Goal: Task Accomplishment & Management: Complete application form

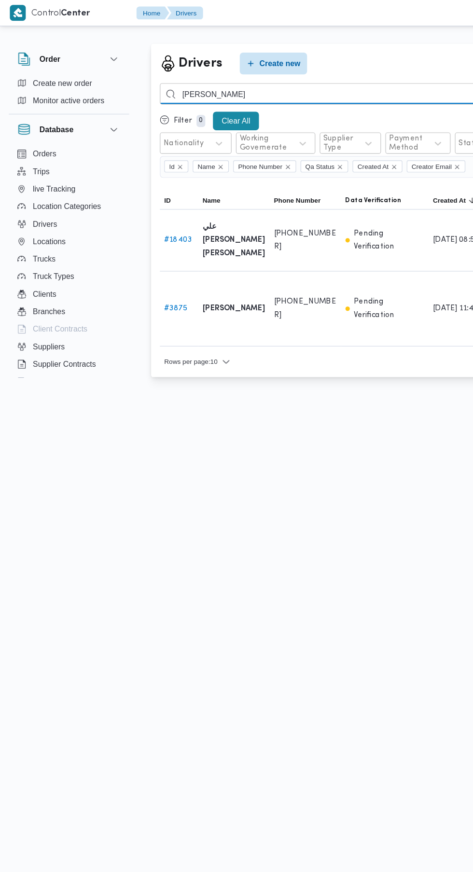
click at [216, 79] on input "علي مصطفي علي" at bounding box center [354, 82] width 426 height 19
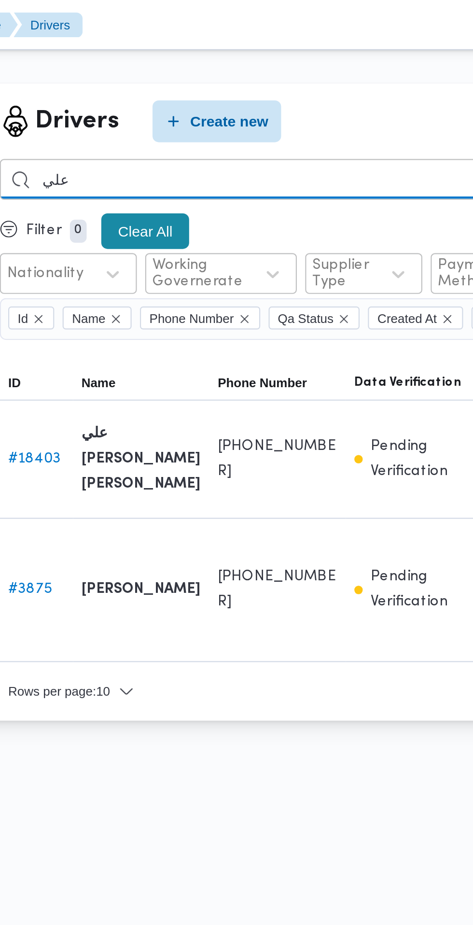
type input "علي"
type input "محمد ناجي فايق"
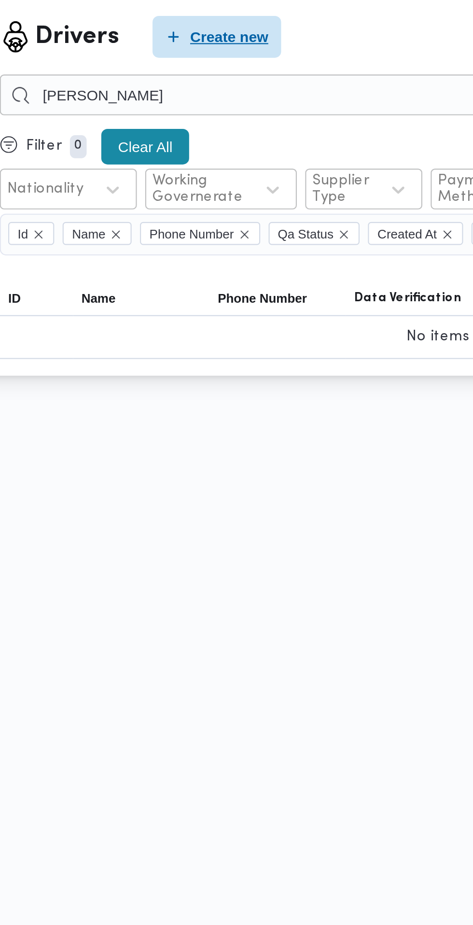
click at [237, 54] on span "Create new" at bounding box center [247, 56] width 36 height 12
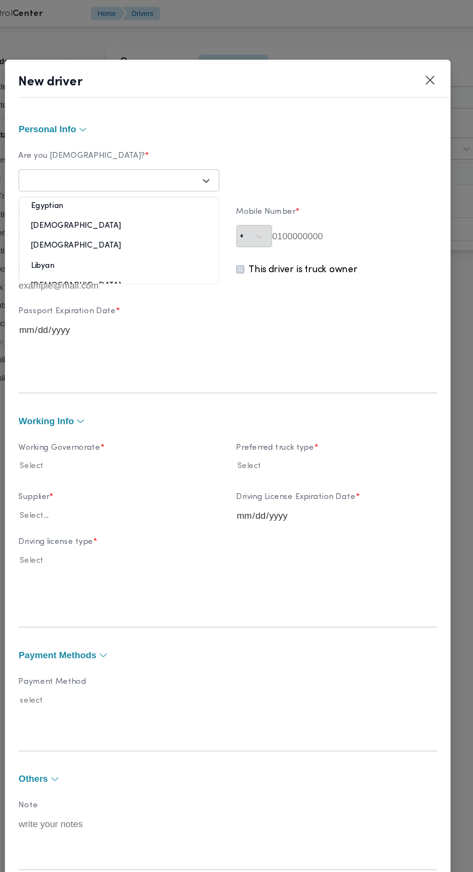
click at [135, 158] on div at bounding box center [135, 154] width 146 height 10
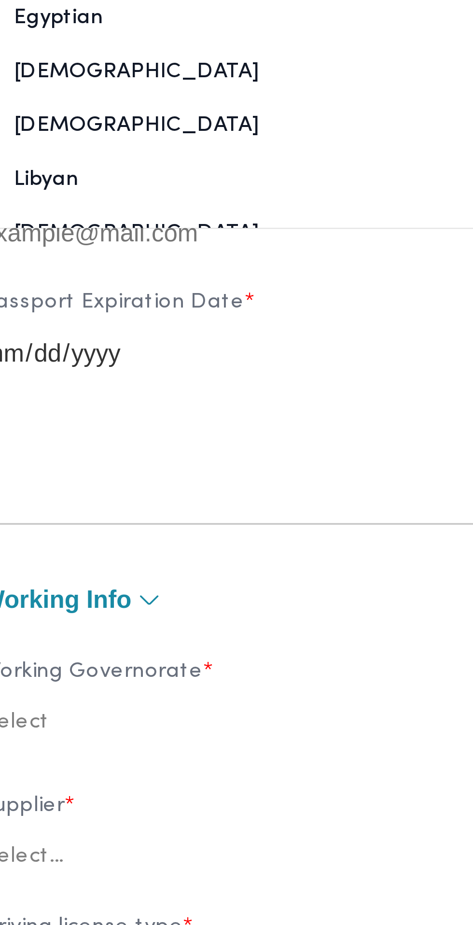
click at [167, 214] on div "Egyptian" at bounding box center [143, 205] width 169 height 17
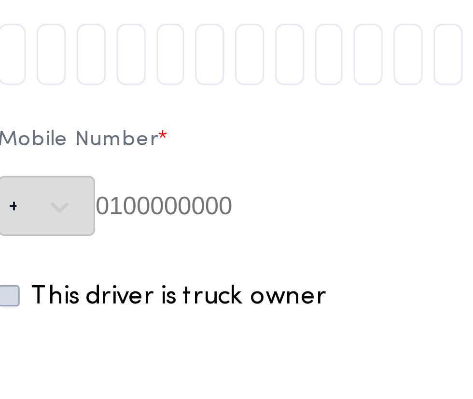
click at [253, 107] on input "tel" at bounding box center [248, 102] width 9 height 19
type input "3"
type input "0"
type input "1"
type input "0"
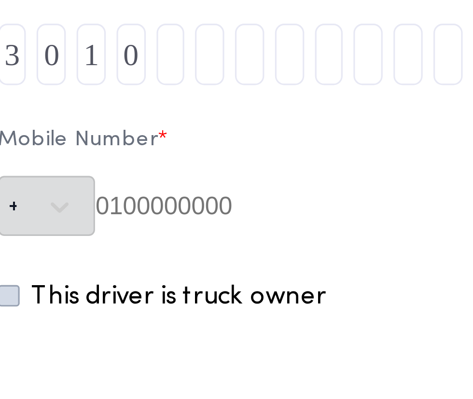
type input "1"
type input "8"
type input "1"
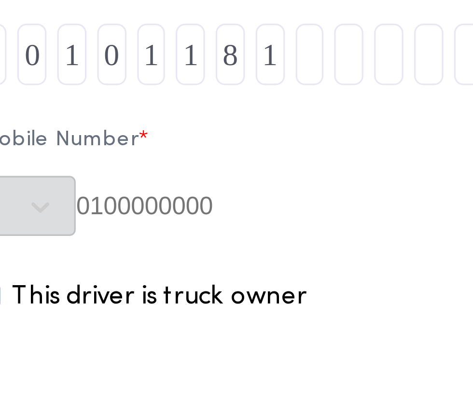
type input "4"
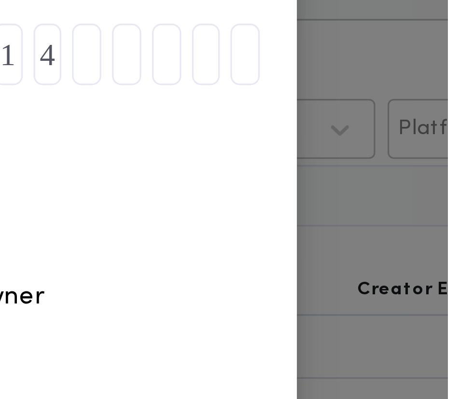
type input "0"
type input "2"
type input "1"
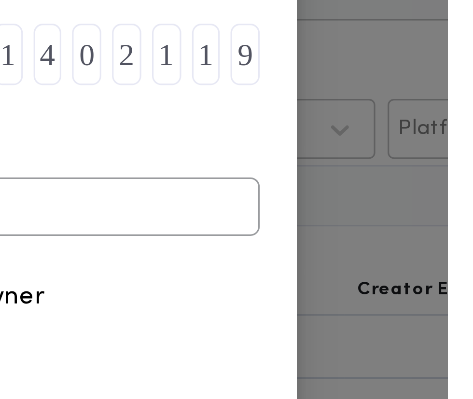
type input "9"
click at [379, 151] on input "text" at bounding box center [344, 150] width 140 height 18
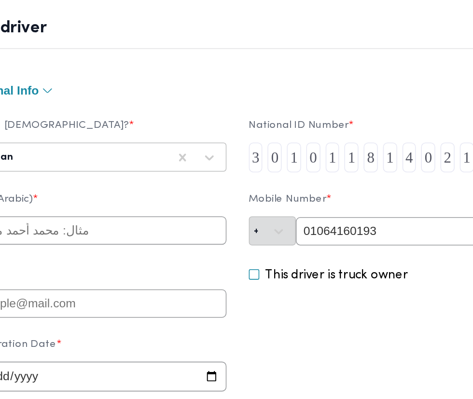
type input "01064160193"
click at [156, 154] on input "text" at bounding box center [144, 150] width 170 height 18
click at [154, 151] on input "text" at bounding box center [144, 150] width 170 height 18
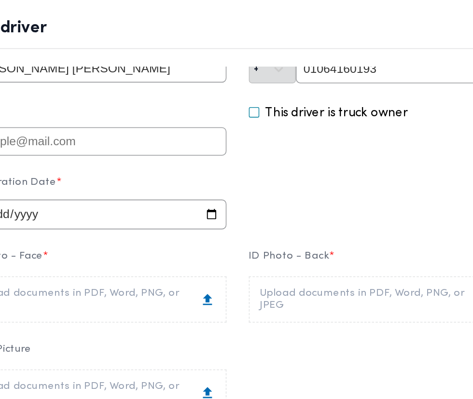
scroll to position [109, 0]
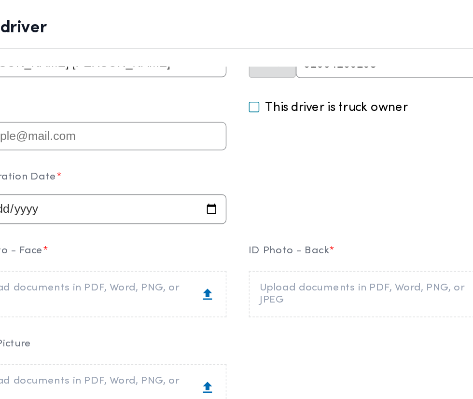
type input "محمد ناجي فايق عبدالله"
click at [131, 140] on input "date" at bounding box center [144, 135] width 170 height 19
type input "2027-09-14"
click at [344, 191] on div "Upload documents in PDF, Word, PNG, or JPEG" at bounding box center [329, 190] width 156 height 15
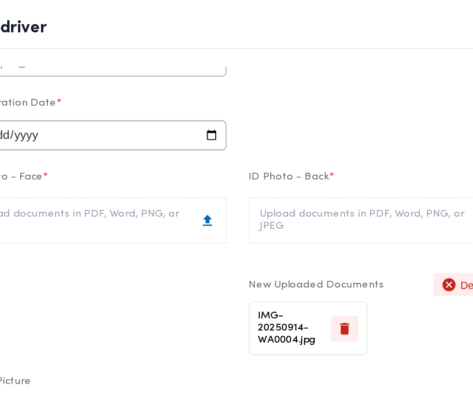
scroll to position [160, 0]
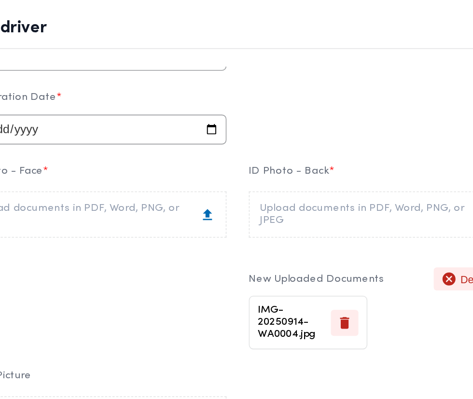
click at [144, 145] on div "Upload documents in PDF, Word, PNG, or JPEG" at bounding box center [144, 139] width 156 height 15
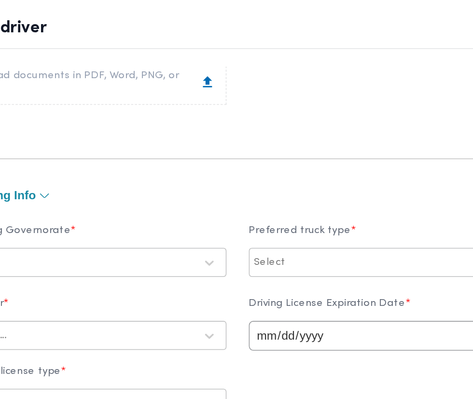
scroll to position [377, 0]
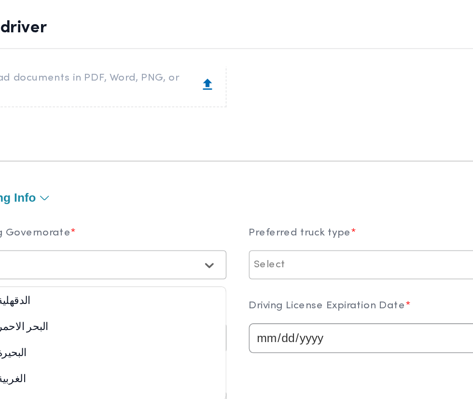
click at [130, 174] on div at bounding box center [135, 173] width 146 height 10
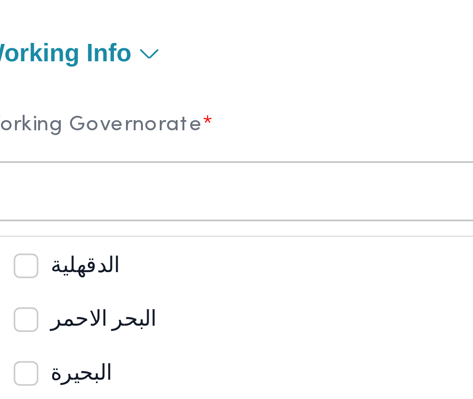
click at [163, 201] on div "الدقهلية" at bounding box center [144, 196] width 150 height 12
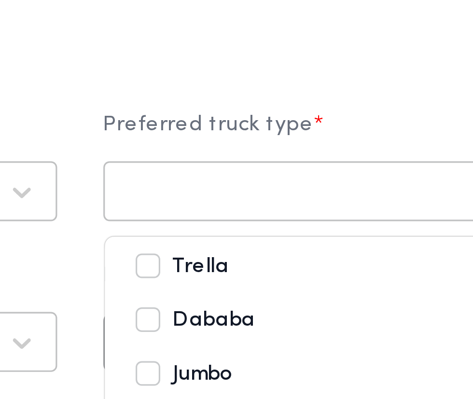
click at [285, 229] on label "Jumbo" at bounding box center [269, 230] width 31 height 12
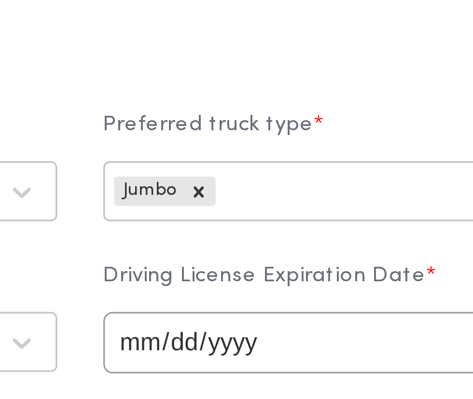
click at [318, 220] on input "date" at bounding box center [329, 219] width 170 height 19
type input "2027-09-14"
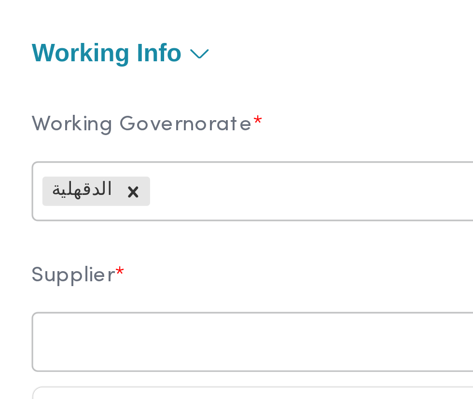
click at [135, 220] on div at bounding box center [135, 220] width 146 height 10
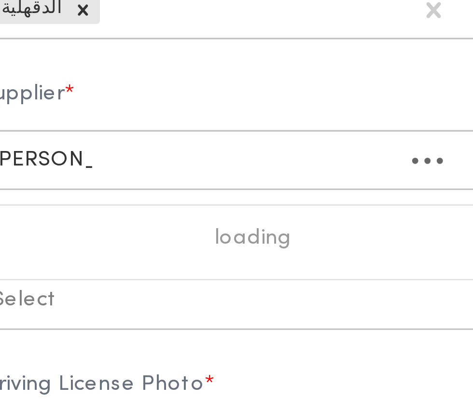
scroll to position [0, 0]
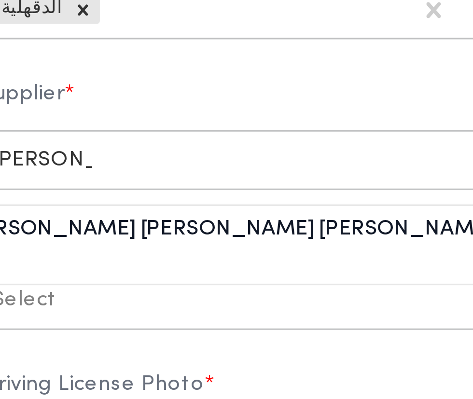
click at [130, 244] on div "شريف بدر عبد الحميد عبد المجيد بدر" at bounding box center [136, 245] width 186 height 17
type input "شريف بدر"
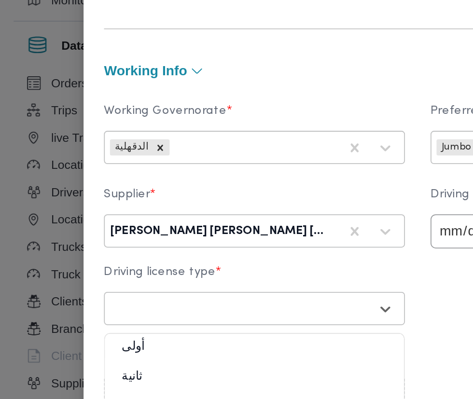
click at [198, 288] on div "أولى" at bounding box center [143, 288] width 169 height 17
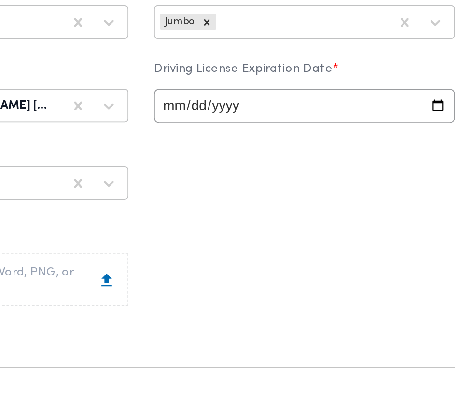
scroll to position [447, 0]
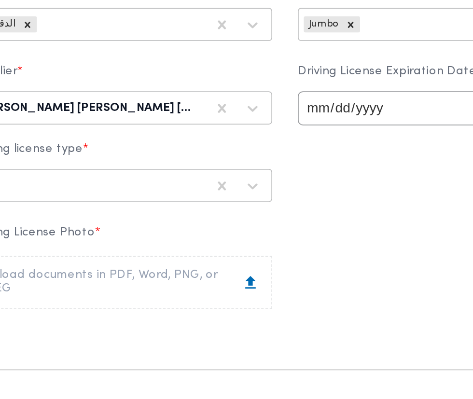
click at [220, 251] on icon at bounding box center [217, 248] width 6 height 7
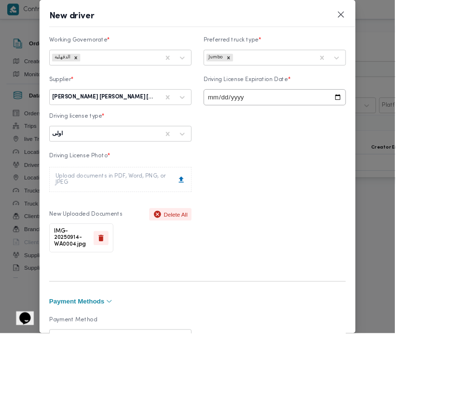
scroll to position [633, 0]
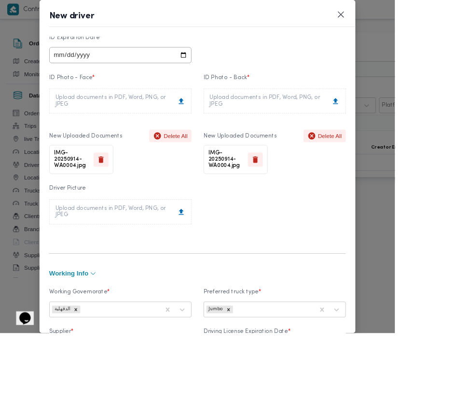
scroll to position [0, 0]
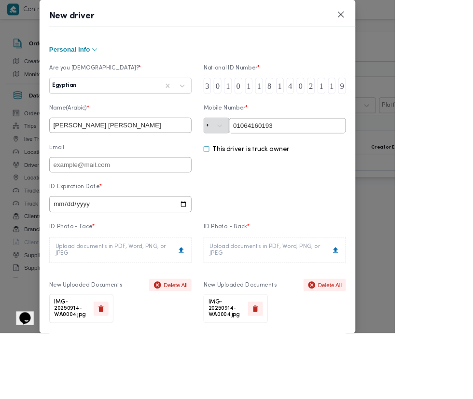
click at [414, 153] on input "01064160193" at bounding box center [344, 150] width 140 height 18
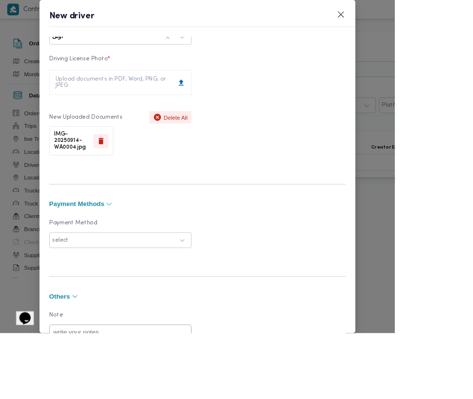
scroll to position [676, 0]
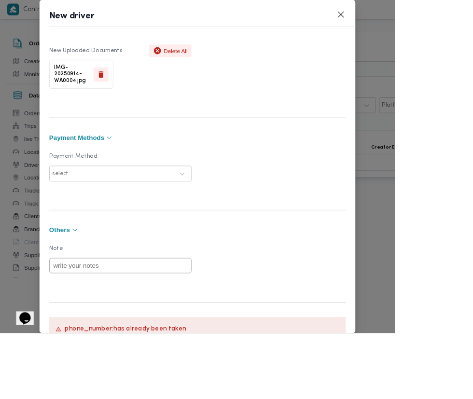
type input "01064160192"
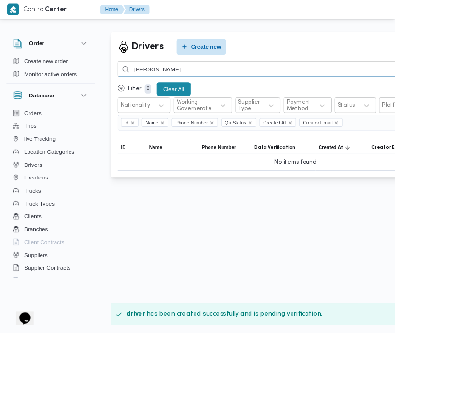
click at [265, 83] on input "محمد ناجي فايق" at bounding box center [354, 82] width 426 height 19
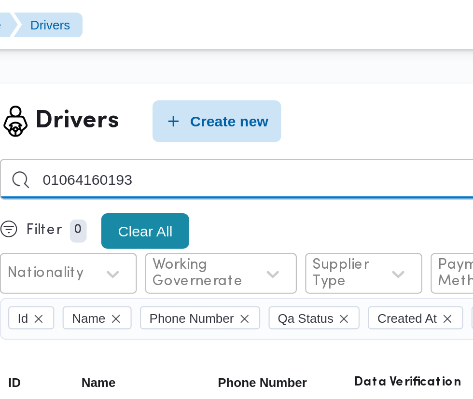
type input "01064160193"
